Goal: Information Seeking & Learning: Learn about a topic

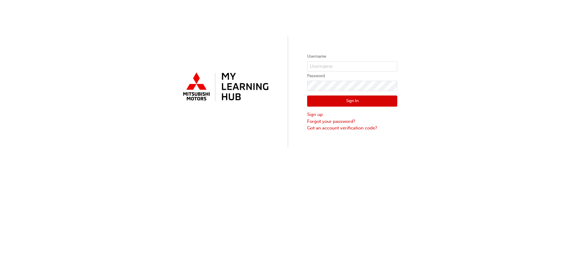
click at [353, 60] on label "Username" at bounding box center [352, 56] width 90 height 7
click at [353, 63] on input "text" at bounding box center [352, 66] width 90 height 10
type input "rmcconnaughey@titanford.com.au"
click button "Sign In" at bounding box center [352, 101] width 90 height 11
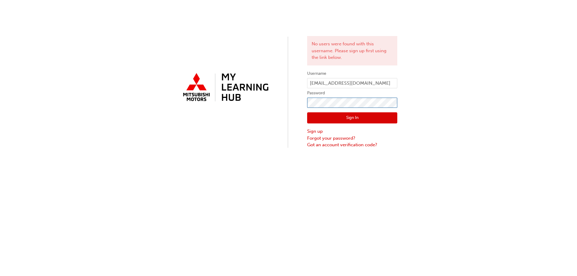
click at [255, 97] on div "No users were found with this username. Please sign up first using the link bel…" at bounding box center [288, 74] width 577 height 149
click button "Sign In" at bounding box center [352, 117] width 90 height 11
click at [367, 83] on input "rmcconnaughey@titanford.com.au" at bounding box center [352, 83] width 90 height 10
click at [334, 145] on link "Got an account verification code?" at bounding box center [352, 145] width 90 height 7
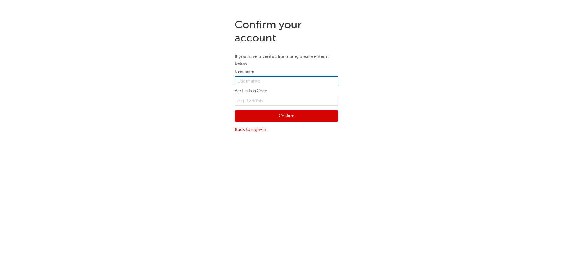
click at [255, 79] on input "text" at bounding box center [287, 81] width 104 height 10
type input "rmcconnaughey@titanford.com.au"
click at [270, 101] on input "text" at bounding box center [287, 101] width 104 height 10
click at [257, 131] on link "Back to sign-in" at bounding box center [287, 129] width 104 height 7
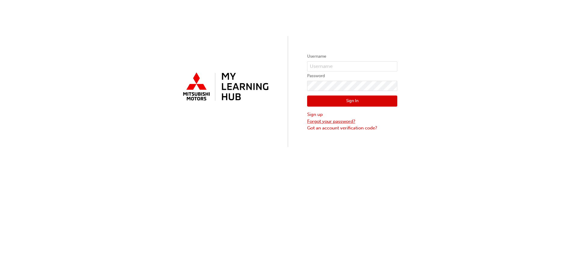
click at [340, 123] on link "Forgot your password?" at bounding box center [352, 121] width 90 height 7
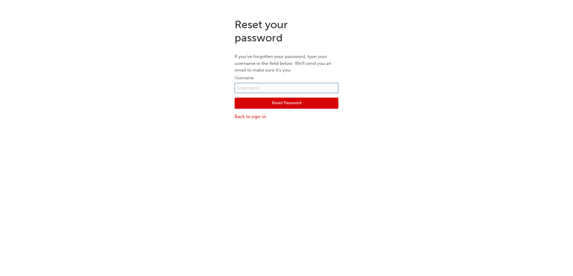
click at [301, 85] on input "text" at bounding box center [287, 88] width 104 height 10
type input "rmcconnaughey@titanford.com.au"
click at [300, 105] on button "Reset Password" at bounding box center [287, 103] width 104 height 11
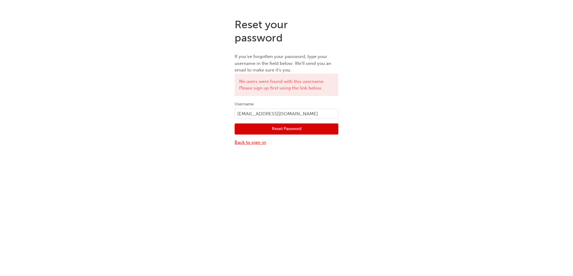
click at [258, 143] on link "Back to sign-in" at bounding box center [287, 142] width 104 height 7
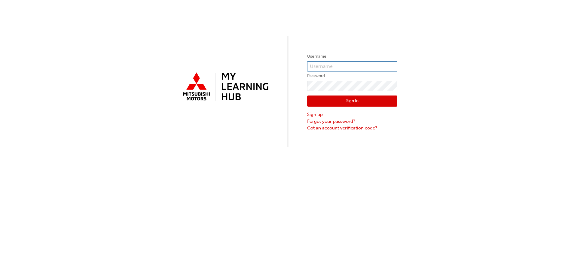
click at [315, 68] on input "text" at bounding box center [352, 66] width 90 height 10
click at [340, 67] on input "text" at bounding box center [352, 66] width 90 height 10
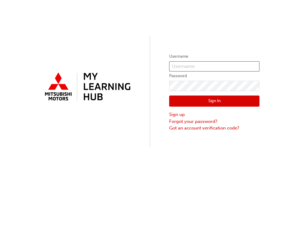
click at [219, 66] on input "text" at bounding box center [214, 66] width 90 height 10
click at [205, 64] on input "text" at bounding box center [214, 66] width 90 height 10
type input "W870RMCCONNA"
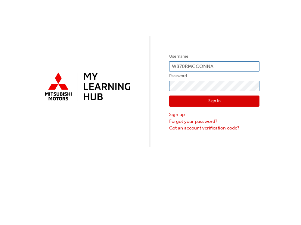
click button "Sign In" at bounding box center [214, 101] width 90 height 11
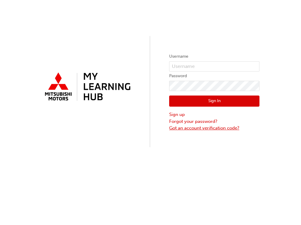
click at [208, 129] on link "Got an account verification code?" at bounding box center [214, 128] width 90 height 7
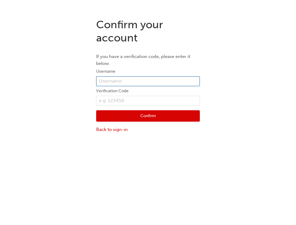
click at [180, 78] on input "text" at bounding box center [148, 81] width 104 height 10
type input "0005987362"
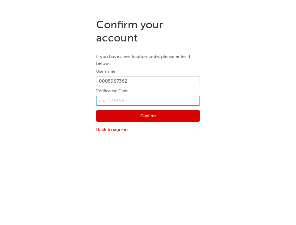
click at [164, 98] on input "text" at bounding box center [148, 101] width 104 height 10
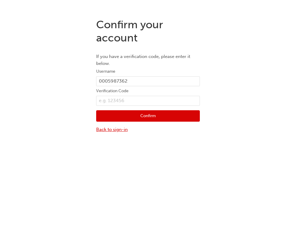
click at [117, 129] on link "Back to sign-in" at bounding box center [148, 129] width 104 height 7
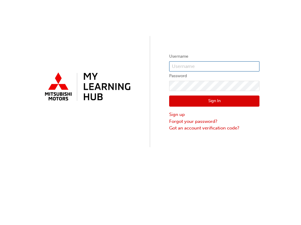
click at [209, 63] on input "text" at bounding box center [214, 66] width 90 height 10
type input "0005987362"
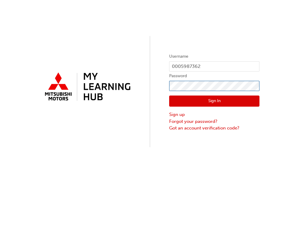
click button "Sign In" at bounding box center [214, 101] width 90 height 11
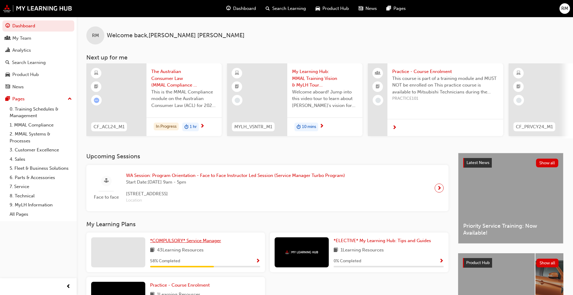
click at [215, 225] on span "*COMPULSORY* Service Manager" at bounding box center [185, 240] width 71 height 5
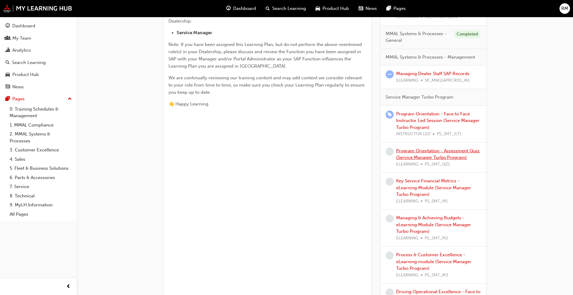
scroll to position [241, 0]
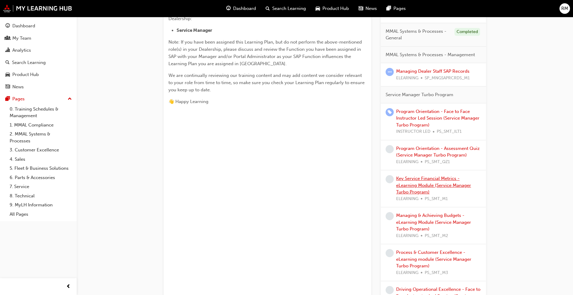
click at [300, 186] on link "Key Service Financial Metrics - eLearning Module (Service Manager Turbo Program)" at bounding box center [433, 185] width 75 height 19
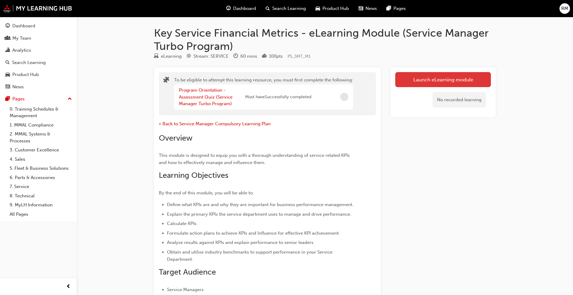
click at [300, 75] on button "Launch eLearning module" at bounding box center [443, 79] width 96 height 15
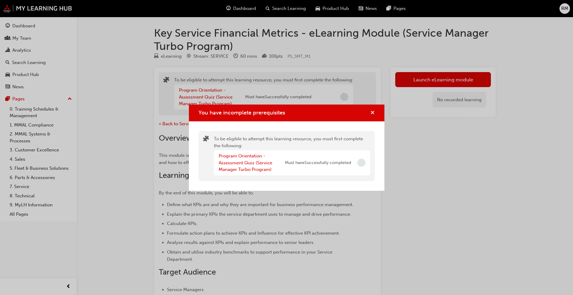
click at [300, 113] on span "cross-icon" at bounding box center [372, 113] width 5 height 5
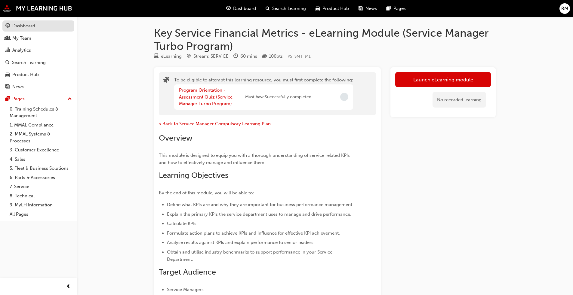
click at [30, 26] on div "Dashboard" at bounding box center [23, 26] width 23 height 7
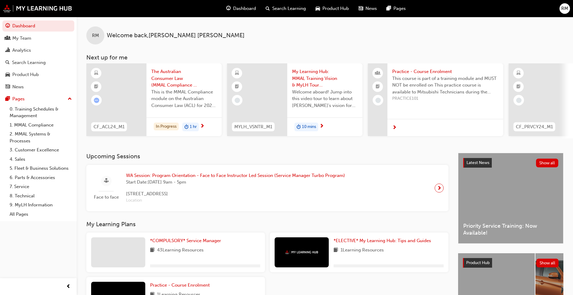
click at [164, 179] on span "WA Session: Program Orientation - Face to Face Instructor Led Session (Service …" at bounding box center [235, 175] width 219 height 7
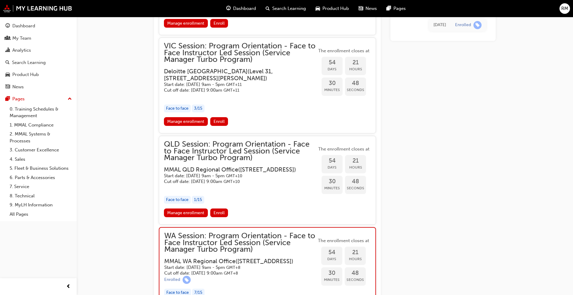
scroll to position [419, 0]
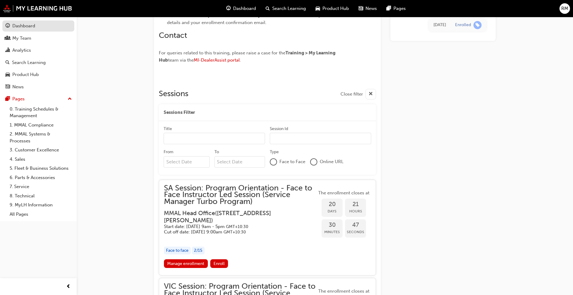
click at [42, 31] on link "Dashboard" at bounding box center [38, 25] width 72 height 11
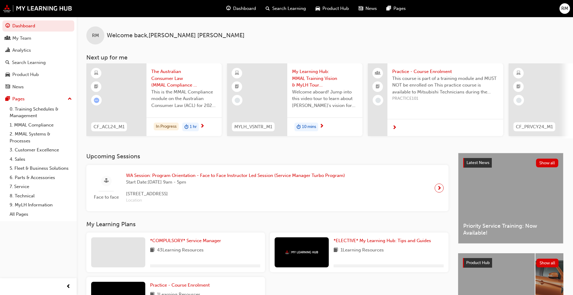
click at [188, 78] on span "The Australian Consumer Law (MMAL Compliance - 2024)" at bounding box center [184, 78] width 66 height 20
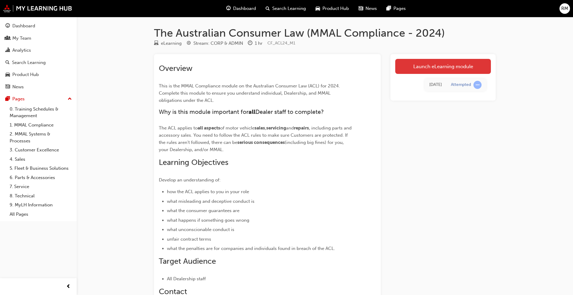
click at [300, 68] on link "Launch eLearning module" at bounding box center [443, 66] width 96 height 15
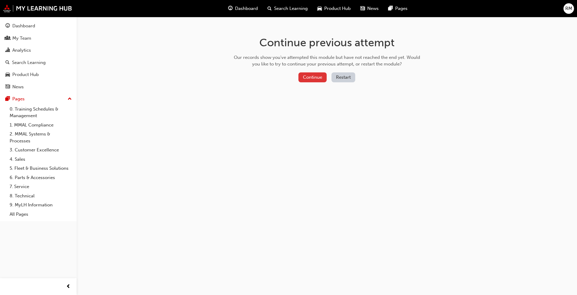
click at [300, 80] on button "Continue" at bounding box center [313, 77] width 28 height 10
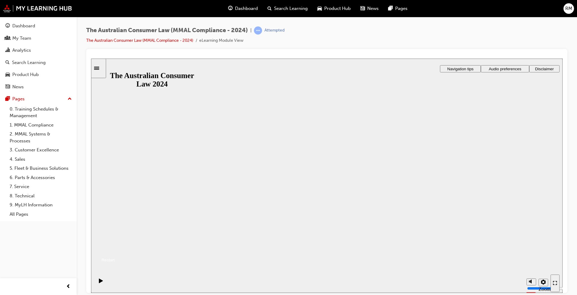
click at [115, 225] on button "Resume" at bounding box center [103, 253] width 24 height 8
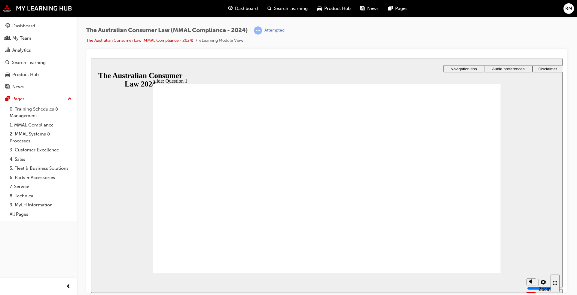
radio input "true"
checkbox input "true"
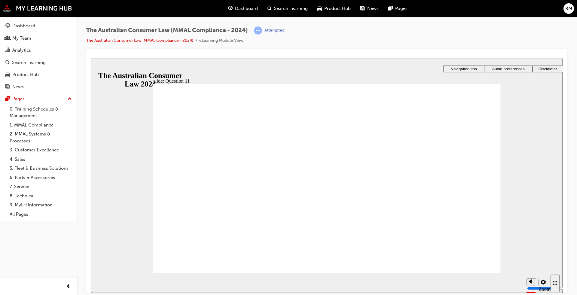
checkbox input "true"
radio input "true"
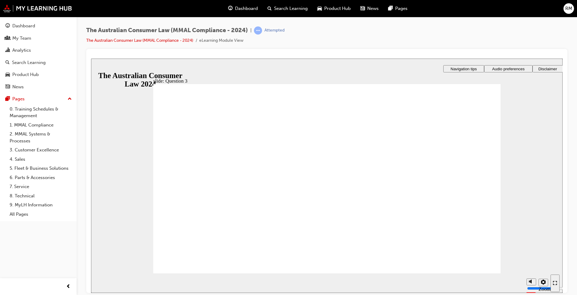
radio input "true"
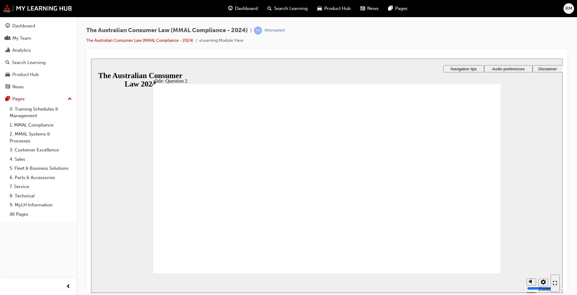
checkbox input "true"
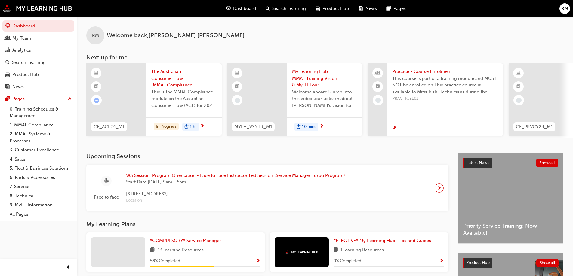
click at [159, 73] on span "The Australian Consumer Law (MMAL Compliance - 2024)" at bounding box center [184, 78] width 66 height 20
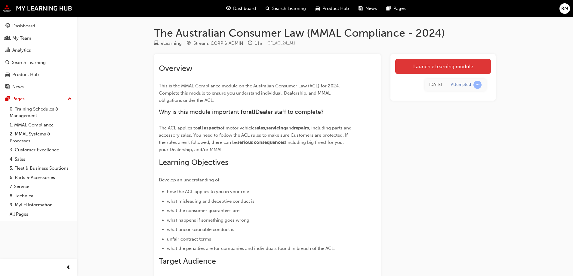
click at [454, 70] on link "Launch eLearning module" at bounding box center [443, 66] width 96 height 15
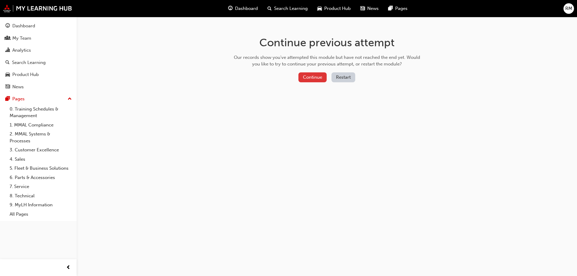
click at [321, 77] on button "Continue" at bounding box center [313, 77] width 28 height 10
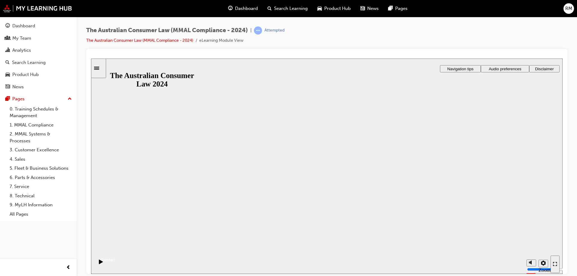
click at [115, 249] on button "Resume" at bounding box center [103, 253] width 24 height 8
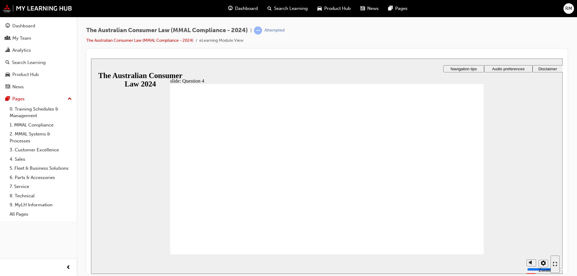
checkbox input "true"
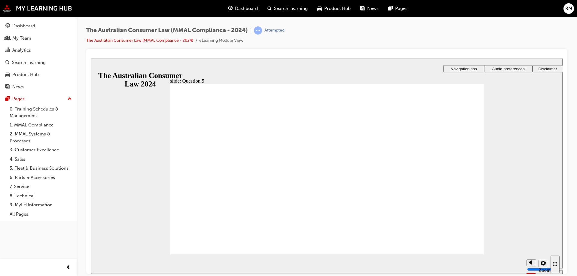
radio input "true"
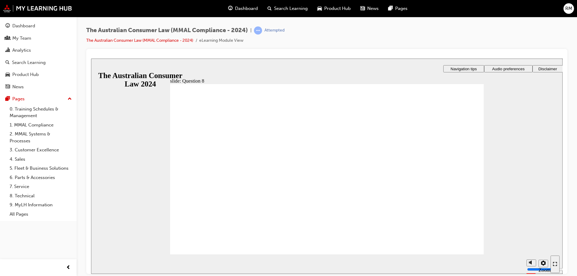
drag, startPoint x: 294, startPoint y: 123, endPoint x: 319, endPoint y: 124, distance: 24.4
checkbox input "true"
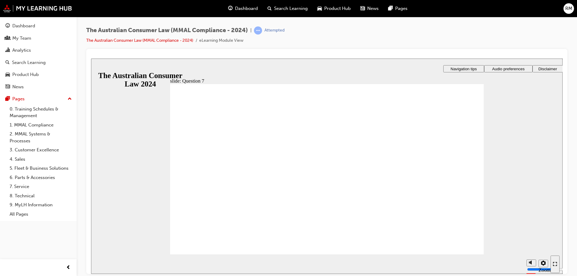
checkbox input "true"
radio input "false"
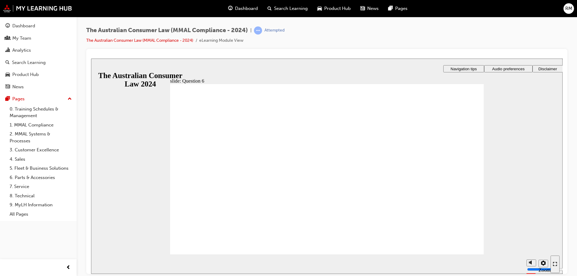
radio input "false"
radio input "true"
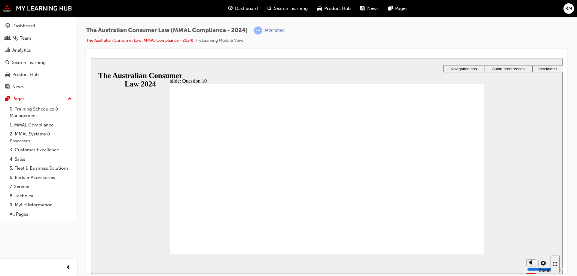
checkbox input "true"
drag, startPoint x: 248, startPoint y: 161, endPoint x: 248, endPoint y: 164, distance: 3.6
checkbox input "true"
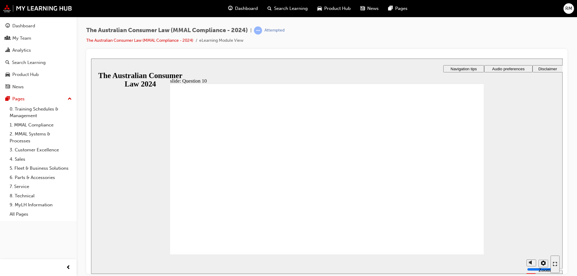
checkbox input "true"
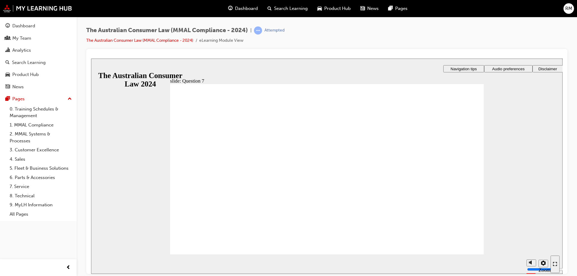
checkbox input "true"
click at [420, 255] on section "Playback Speed 2 1.75 1.5 1.25 Normal" at bounding box center [327, 264] width 472 height 20
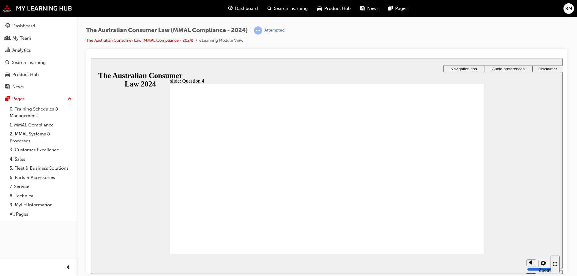
checkbox input "true"
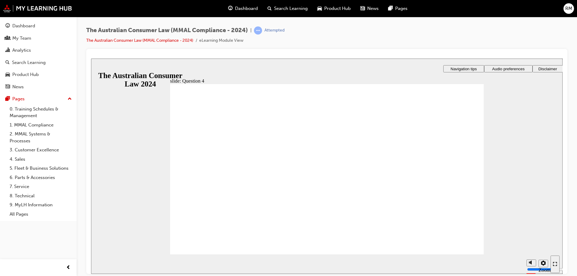
drag, startPoint x: 240, startPoint y: 200, endPoint x: 291, endPoint y: 213, distance: 52.3
checkbox input "true"
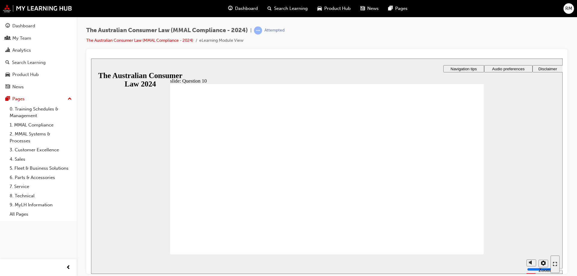
checkbox input "true"
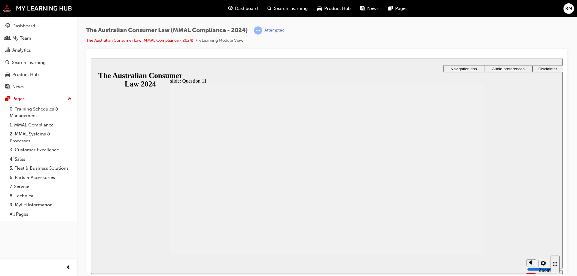
checkbox input "true"
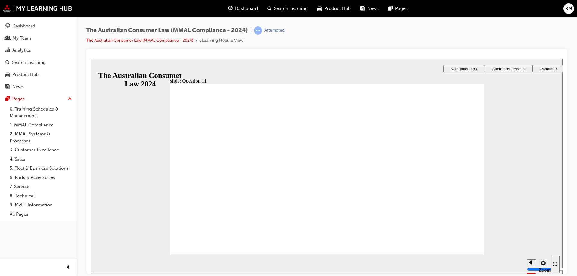
radio input "true"
drag, startPoint x: 216, startPoint y: 251, endPoint x: 215, endPoint y: 247, distance: 3.4
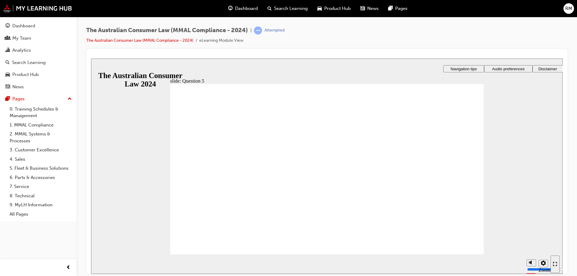
click at [458, 248] on div "Rectangle 2 Rectangle 1 Rectangle 1 That's not right. wrong icon 1 Rectangle 1 …" at bounding box center [327, 172] width 314 height 176
radio input "true"
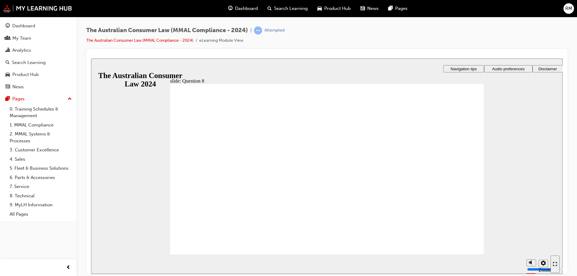
drag, startPoint x: 212, startPoint y: 243, endPoint x: 235, endPoint y: 232, distance: 26.0
radio input "true"
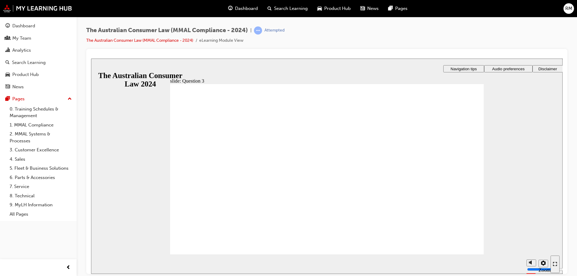
drag, startPoint x: 212, startPoint y: 237, endPoint x: 211, endPoint y: 245, distance: 7.6
radio input "true"
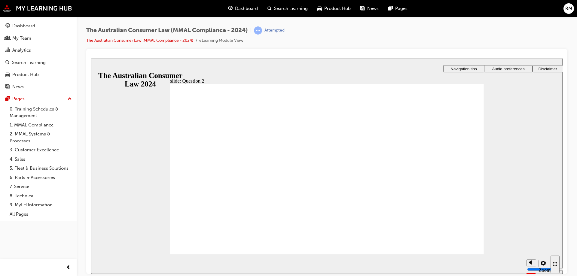
radio input "true"
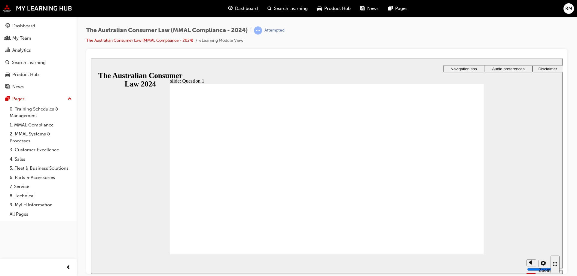
radio input "true"
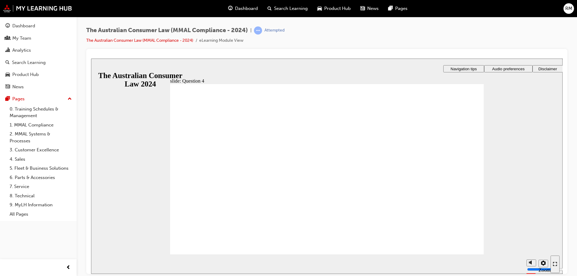
checkbox input "true"
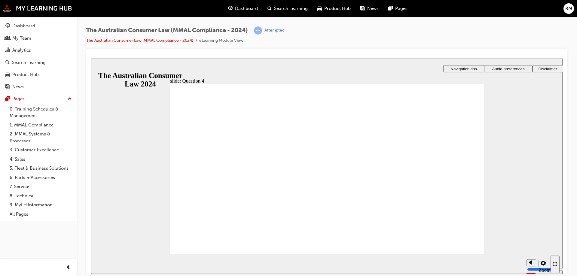
radio input "true"
checkbox input "true"
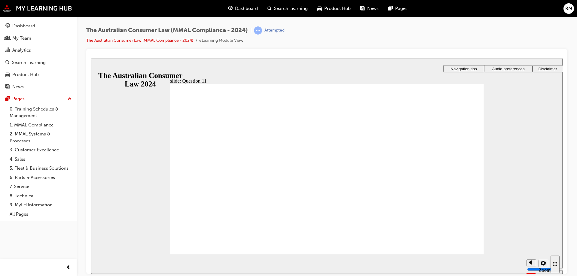
checkbox input "true"
radio input "true"
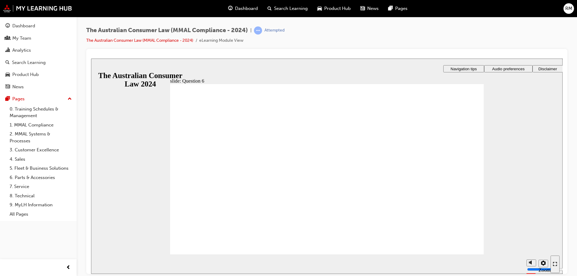
drag, startPoint x: 266, startPoint y: 187, endPoint x: 226, endPoint y: 237, distance: 64.1
radio input "true"
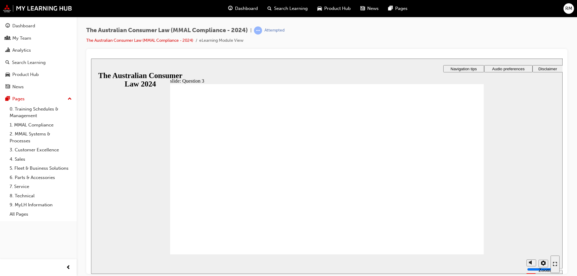
checkbox input "false"
checkbox input "true"
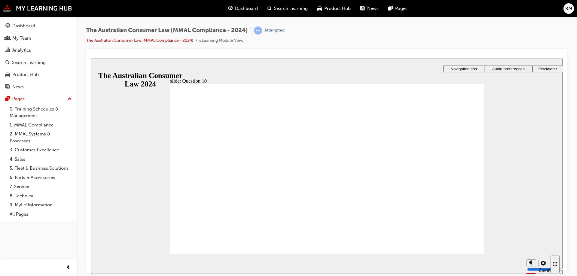
radio input "true"
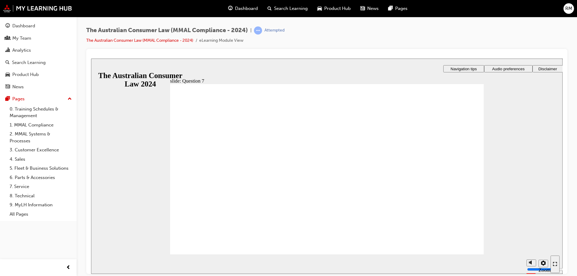
checkbox input "true"
radio input "true"
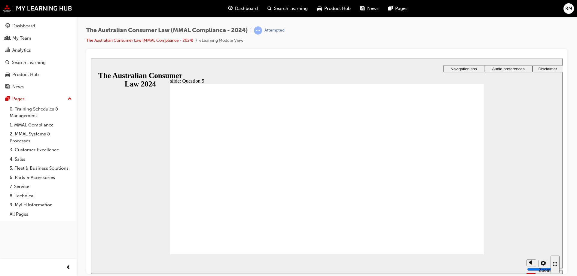
checkbox input "true"
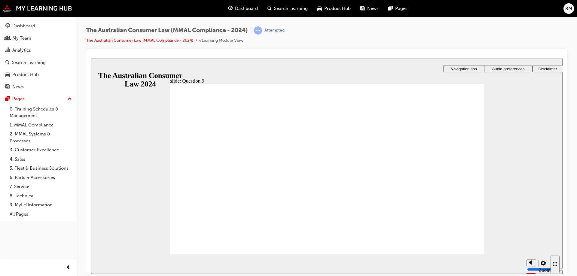
radio input "true"
drag, startPoint x: 303, startPoint y: 184, endPoint x: 214, endPoint y: 247, distance: 109.6
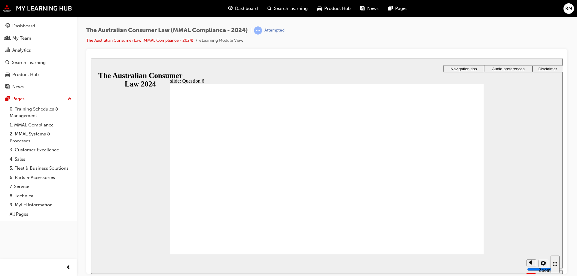
checkbox input "true"
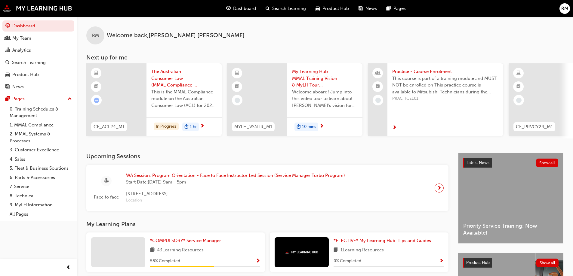
click at [173, 83] on span "The Australian Consumer Law (MMAL Compliance - 2024)" at bounding box center [184, 78] width 66 height 20
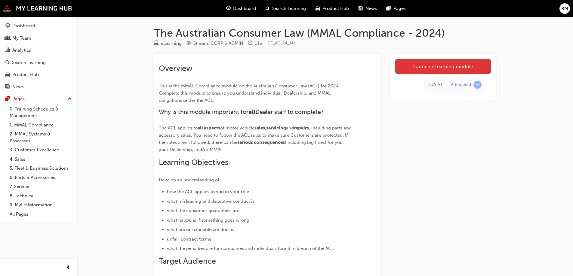
click at [447, 64] on link "Launch eLearning module" at bounding box center [443, 66] width 96 height 15
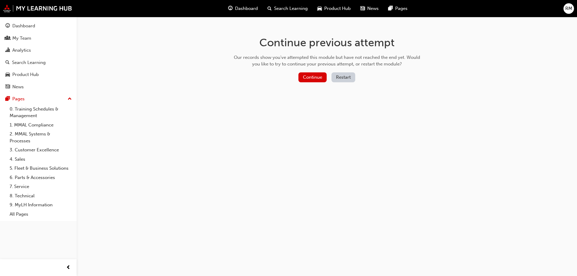
click at [316, 84] on div "Continue Restart" at bounding box center [327, 78] width 191 height 12
click at [319, 74] on button "Continue" at bounding box center [313, 77] width 28 height 10
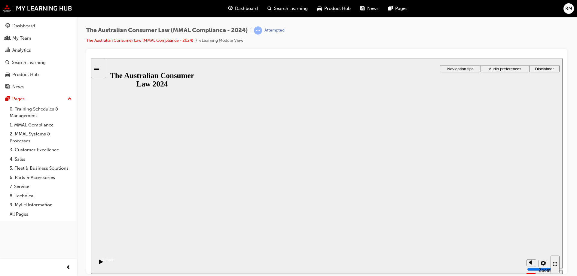
click at [115, 249] on button "Resume" at bounding box center [103, 253] width 24 height 8
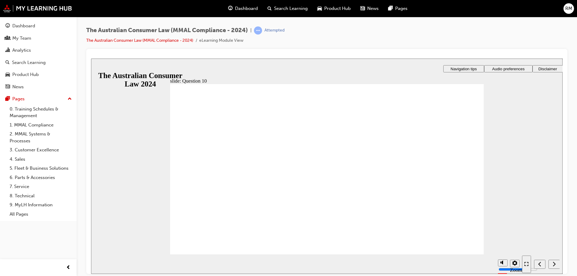
radio input "true"
click at [471, 257] on section "Playback Speed 2 1.75 1.5 1.25 Normal" at bounding box center [327, 264] width 472 height 20
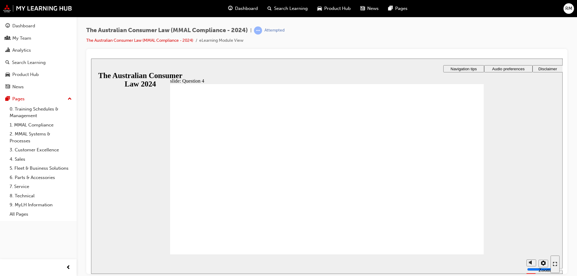
checkbox input "true"
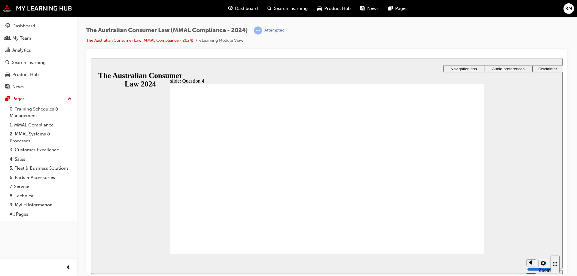
checkbox input "true"
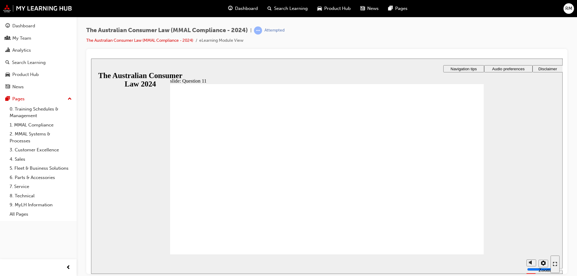
radio input "true"
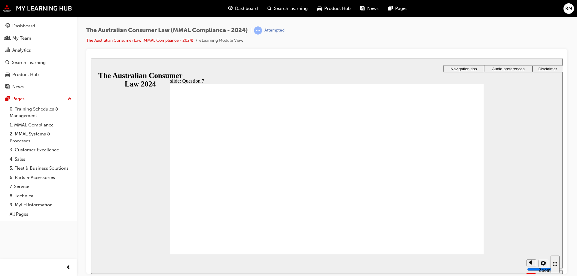
checkbox input "true"
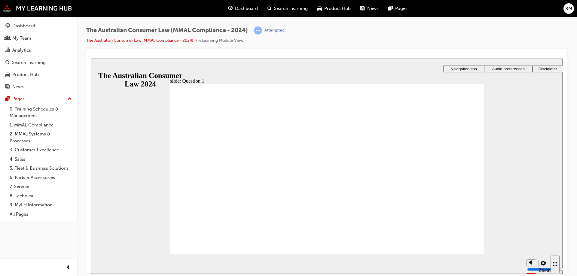
radio input "true"
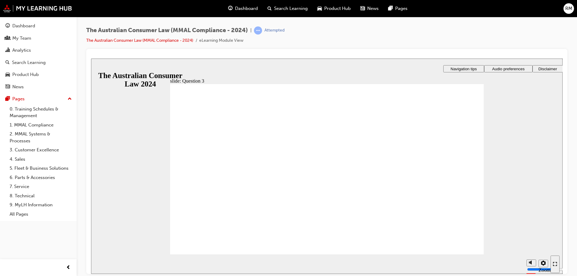
checkbox input "true"
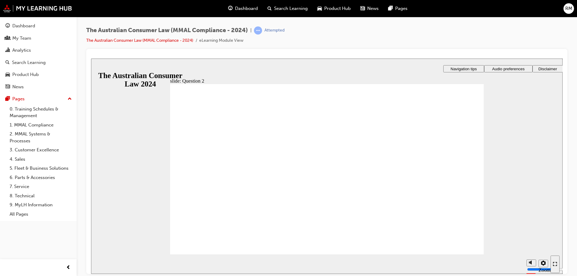
radio input "true"
drag, startPoint x: 461, startPoint y: 255, endPoint x: 460, endPoint y: 251, distance: 4.0
click at [461, 254] on section "Playback Speed 2 1.75 1.5 1.25 Normal" at bounding box center [327, 264] width 472 height 20
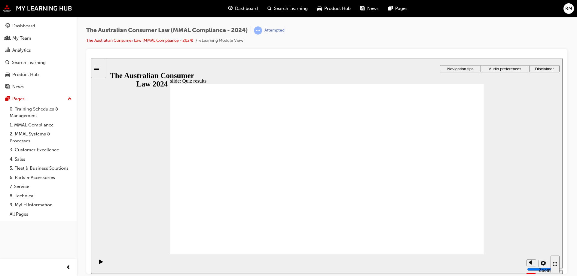
radio input "true"
checkbox input "true"
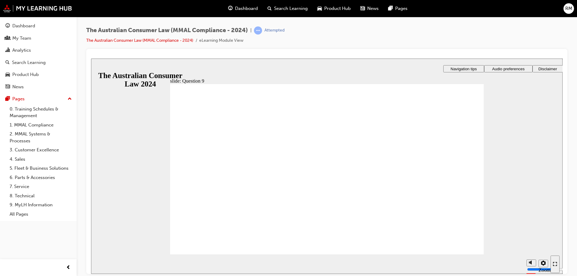
checkbox input "true"
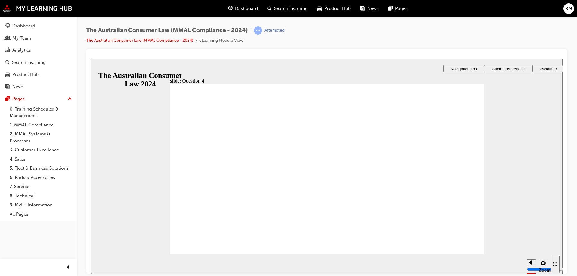
checkbox input "true"
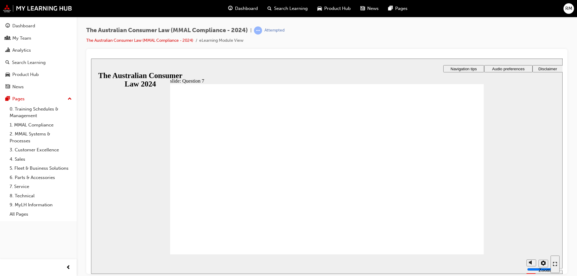
checkbox input "true"
drag, startPoint x: 246, startPoint y: 179, endPoint x: 231, endPoint y: 237, distance: 59.8
checkbox input "true"
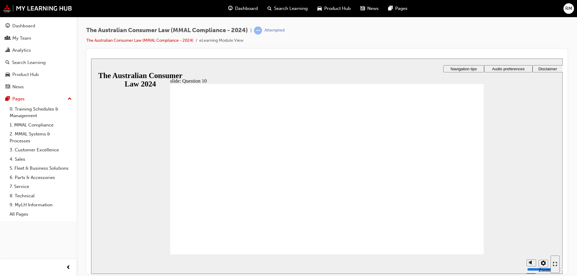
radio input "true"
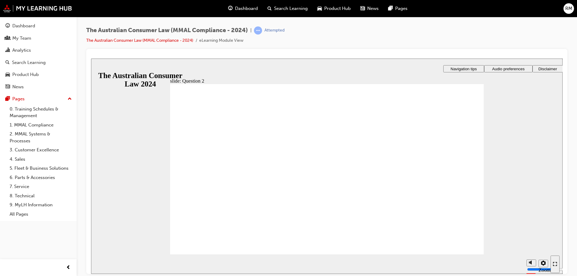
click at [453, 242] on div "Rectangle 2 Rectangle 1 Rectangle 1 That's not right. wrong icon 1 Rectangle 1 …" at bounding box center [327, 172] width 314 height 176
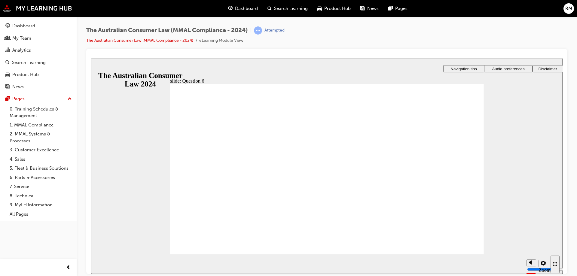
drag, startPoint x: 210, startPoint y: 253, endPoint x: 208, endPoint y: 244, distance: 8.6
radio input "true"
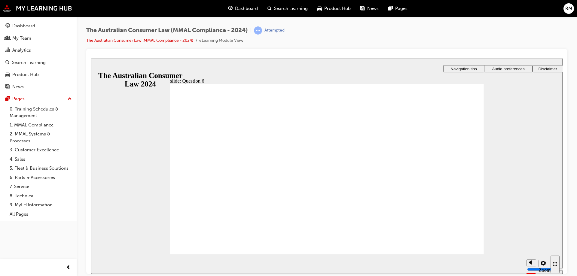
radio input "true"
drag, startPoint x: 220, startPoint y: 240, endPoint x: 225, endPoint y: 241, distance: 4.3
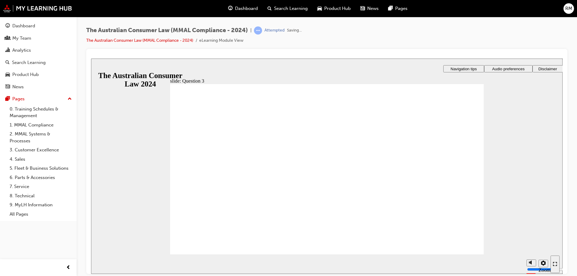
checkbox input "true"
drag, startPoint x: 229, startPoint y: 174, endPoint x: 221, endPoint y: 236, distance: 63.0
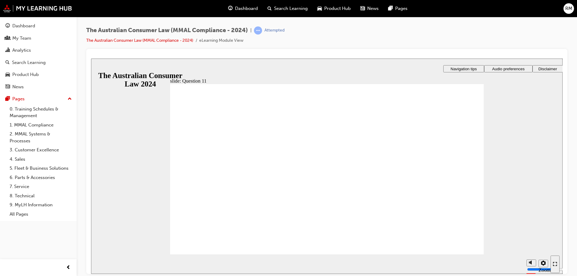
radio input "true"
drag, startPoint x: 206, startPoint y: 154, endPoint x: 211, endPoint y: 246, distance: 91.5
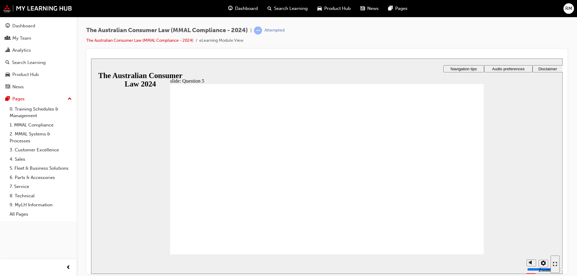
radio input "true"
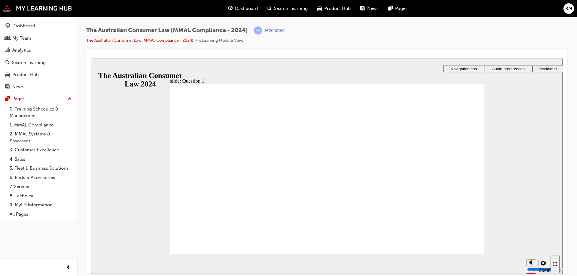
radio input "true"
checkbox input "true"
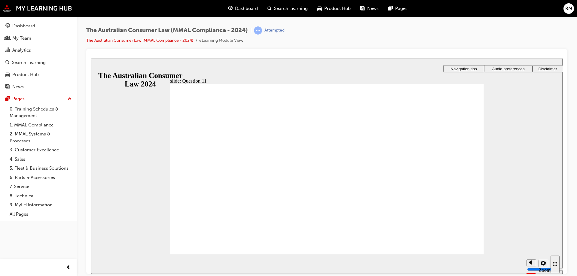
checkbox input "true"
drag, startPoint x: 272, startPoint y: 140, endPoint x: 214, endPoint y: 247, distance: 121.5
checkbox input "true"
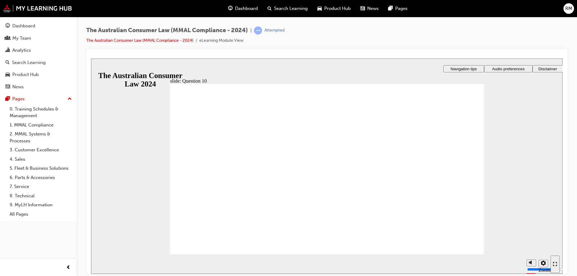
checkbox input "true"
drag, startPoint x: 225, startPoint y: 242, endPoint x: 254, endPoint y: 241, distance: 29.5
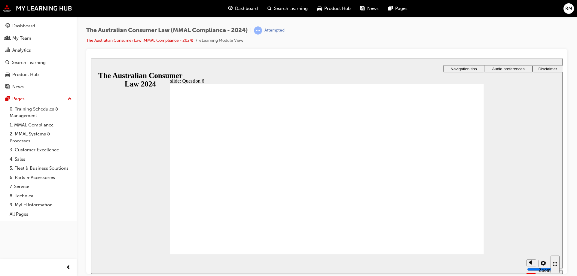
radio input "true"
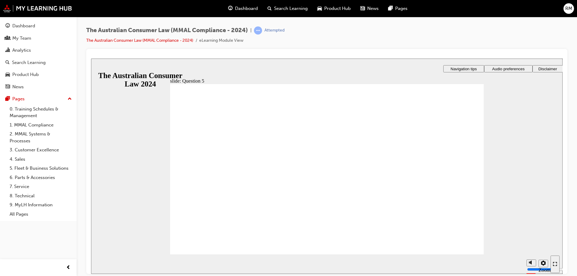
checkbox input "true"
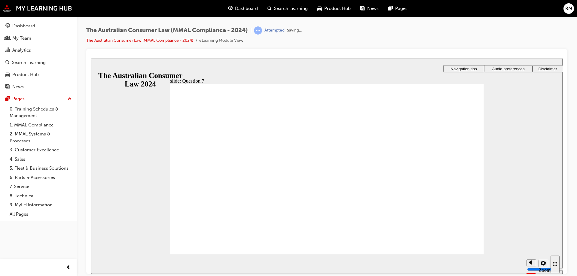
radio input "true"
checkbox input "true"
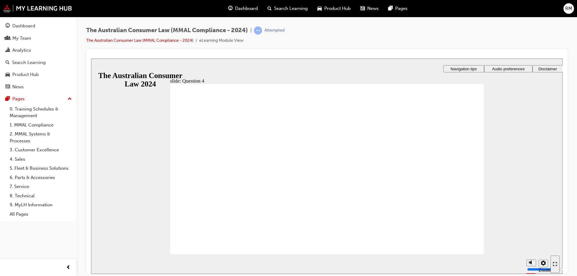
checkbox input "true"
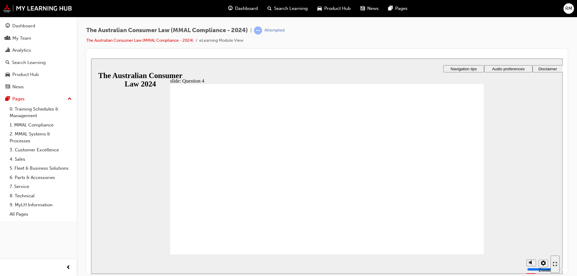
checkbox input "true"
drag, startPoint x: 257, startPoint y: 194, endPoint x: 220, endPoint y: 245, distance: 63.6
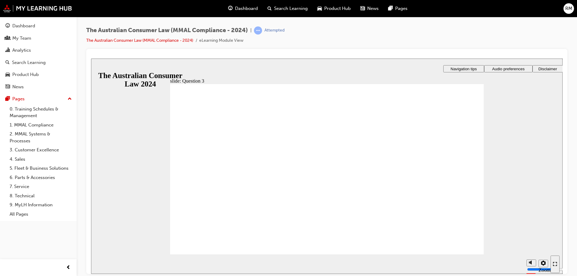
radio input "true"
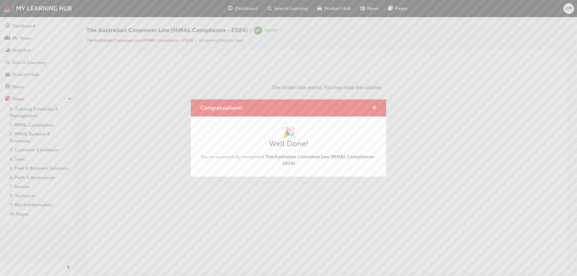
click at [376, 108] on span "cross-icon" at bounding box center [374, 108] width 5 height 5
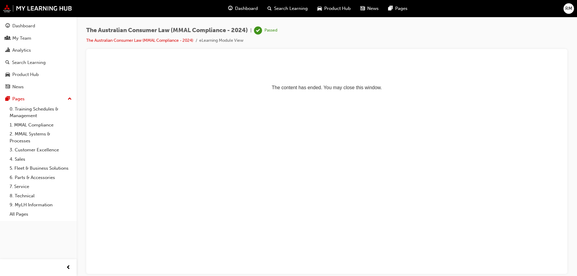
click at [243, 3] on div "Dashboard" at bounding box center [242, 8] width 39 height 12
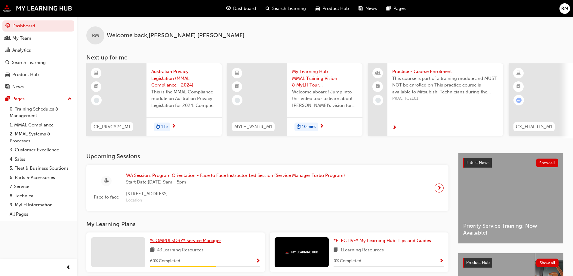
click at [160, 243] on span "*COMPULSORY* Service Manager" at bounding box center [185, 240] width 71 height 5
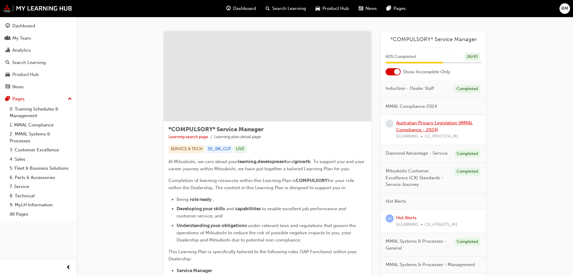
click at [466, 124] on link "Australian Privacy Legislation (MMAL Compliance - 2024)" at bounding box center [434, 126] width 77 height 12
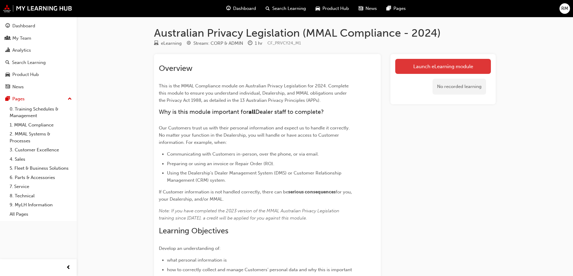
click at [443, 74] on link "Launch eLearning module" at bounding box center [443, 66] width 96 height 15
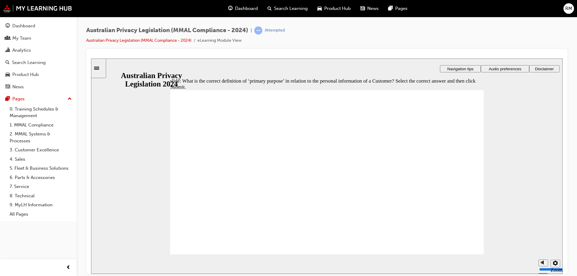
drag, startPoint x: 207, startPoint y: 142, endPoint x: 209, endPoint y: 148, distance: 6.3
radio input "false"
radio input "true"
